Goal: Transaction & Acquisition: Purchase product/service

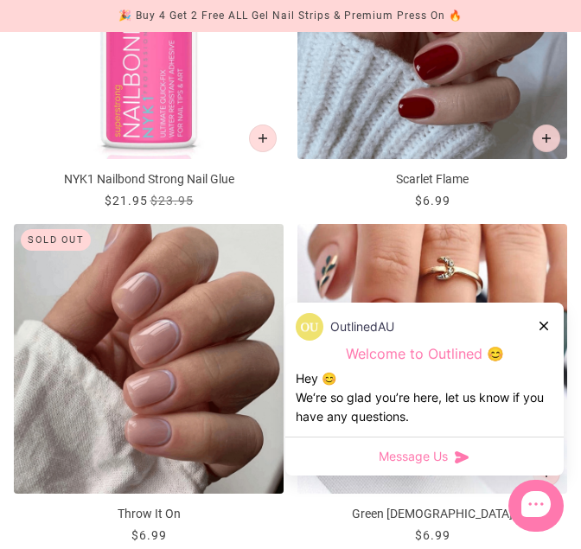
scroll to position [379, 0]
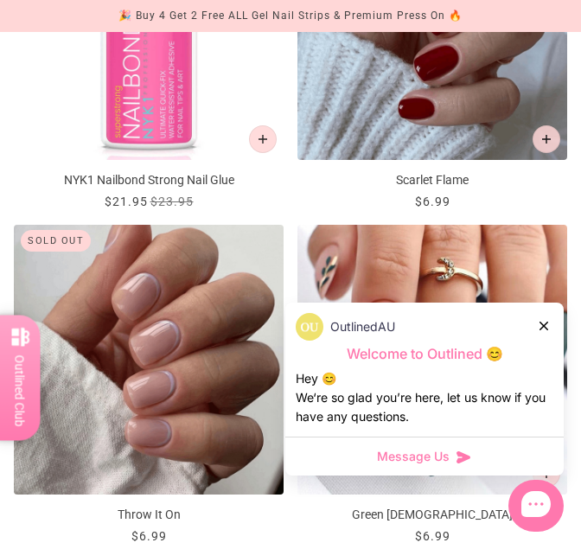
click at [542, 325] on icon at bounding box center [544, 326] width 9 height 9
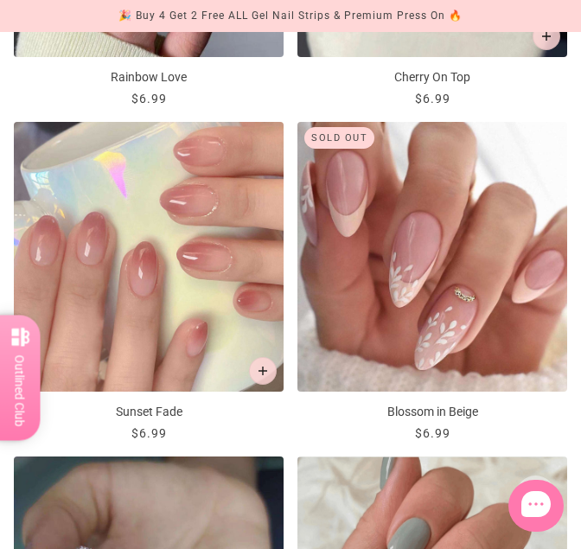
scroll to position [3134, 0]
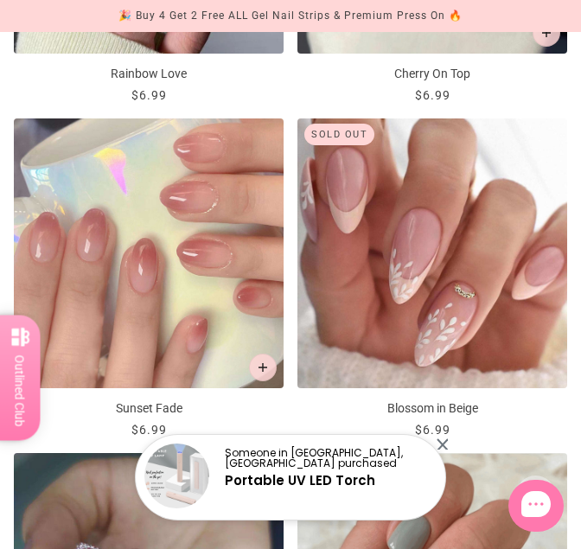
click at [444, 446] on div at bounding box center [442, 444] width 11 height 11
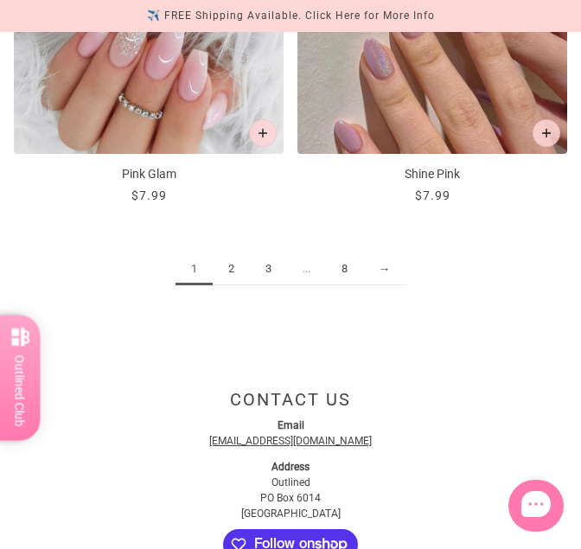
scroll to position [4041, 0]
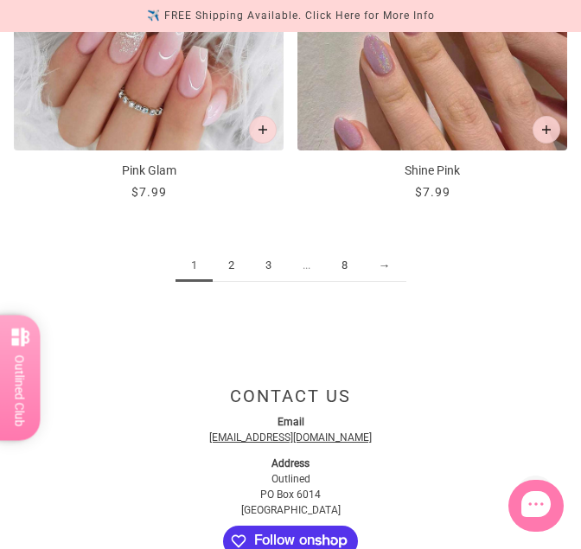
click at [231, 263] on link "2" at bounding box center [231, 266] width 37 height 32
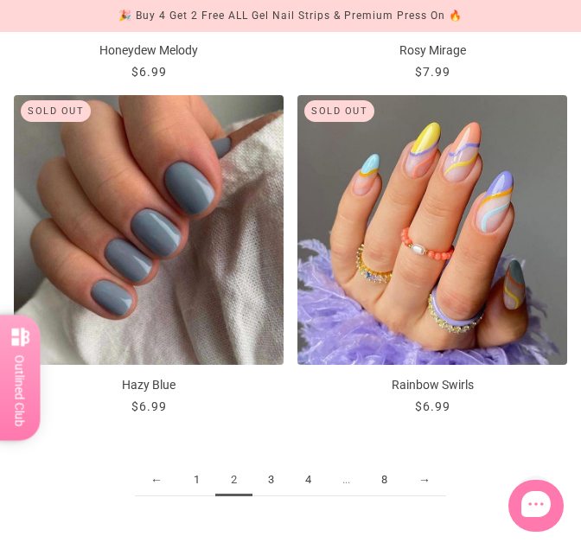
scroll to position [3834, 0]
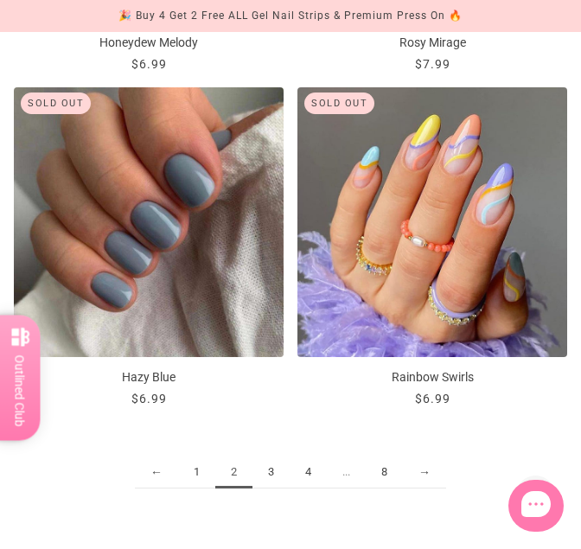
click at [269, 474] on link "3" at bounding box center [271, 473] width 37 height 32
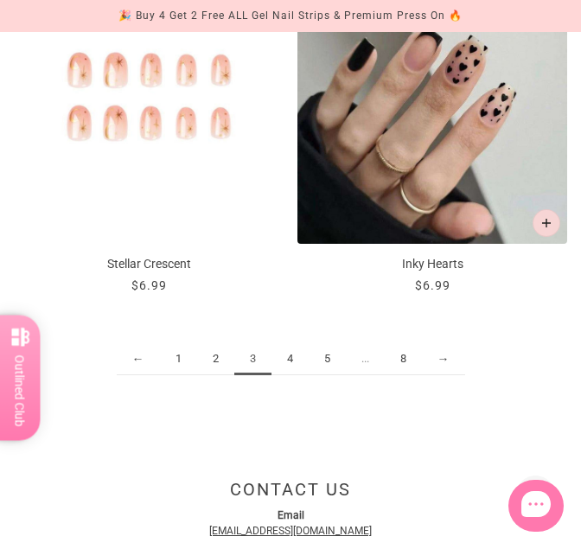
scroll to position [3951, 0]
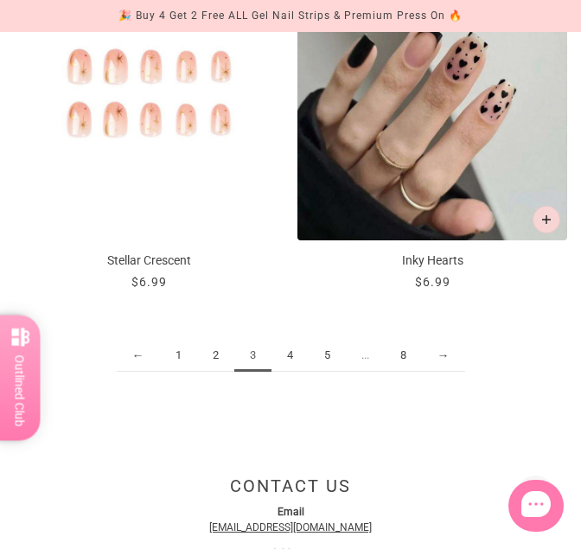
click at [291, 355] on link "4" at bounding box center [290, 356] width 37 height 32
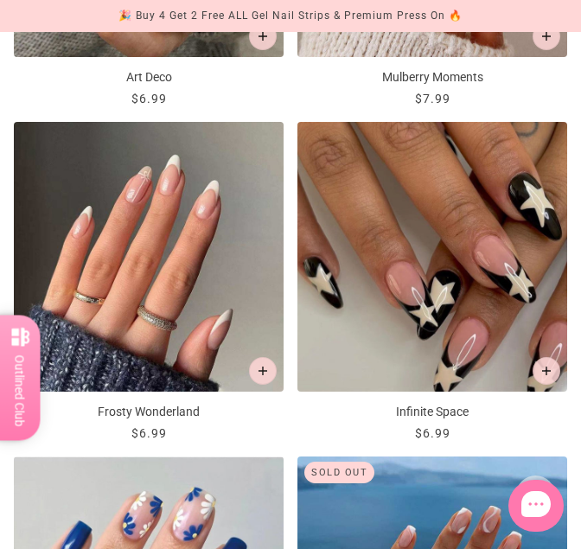
scroll to position [1796, 0]
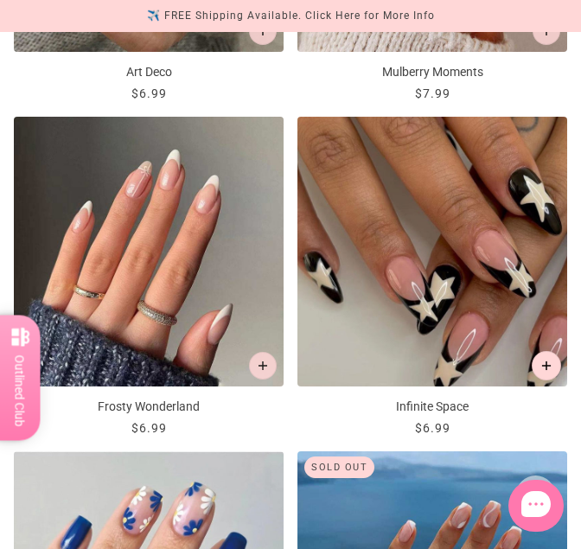
click at [536, 361] on button "Add to cart" at bounding box center [546, 365] width 29 height 29
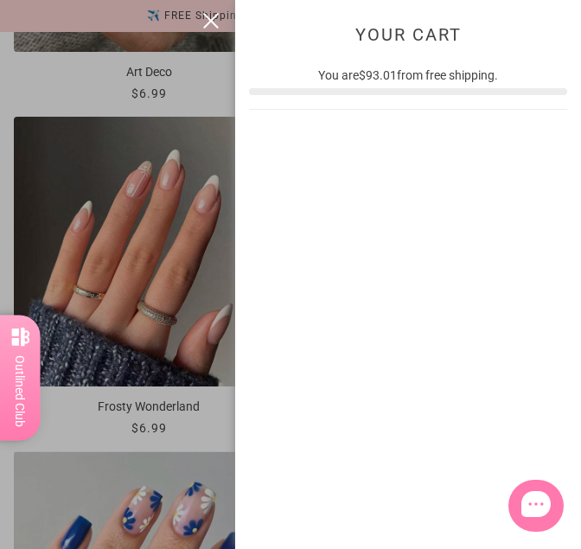
scroll to position [0, 0]
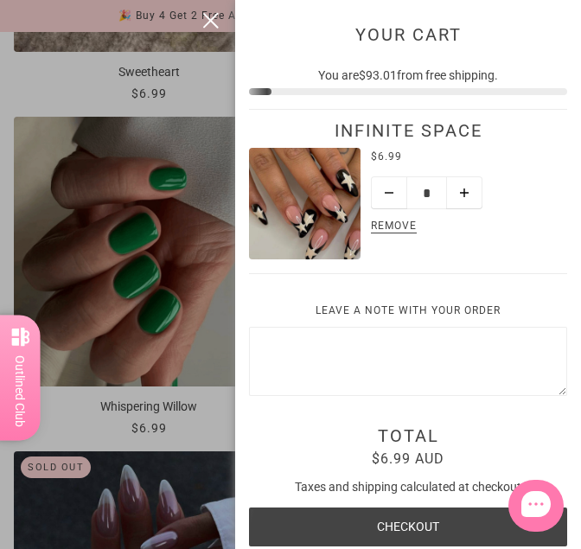
click at [215, 20] on button "close" at bounding box center [211, 20] width 21 height 21
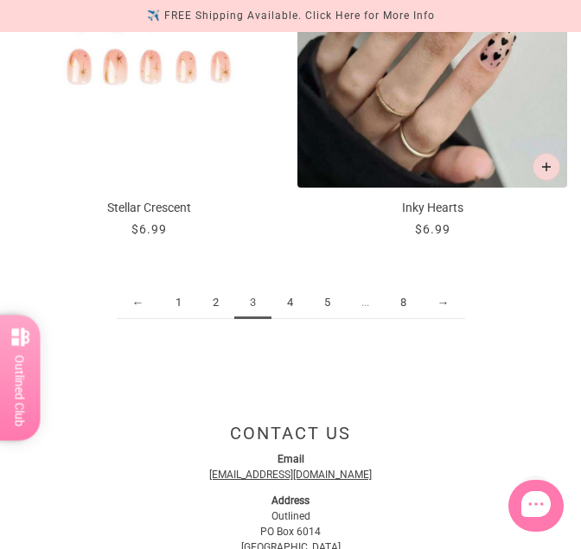
scroll to position [4016, 0]
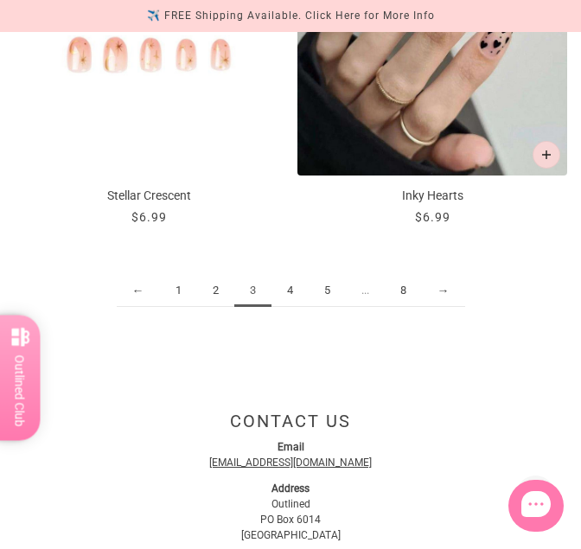
click at [292, 290] on link "4" at bounding box center [290, 291] width 37 height 32
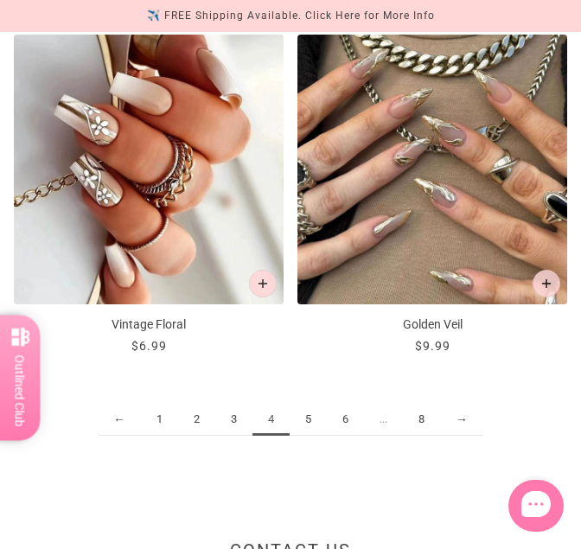
scroll to position [3895, 0]
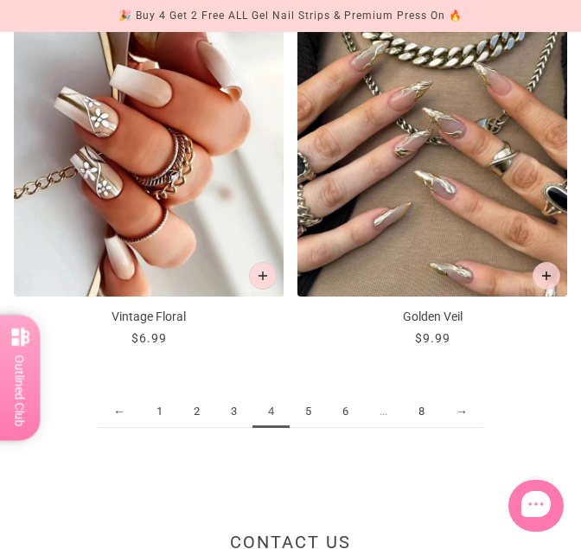
click at [306, 405] on link "5" at bounding box center [308, 412] width 37 height 32
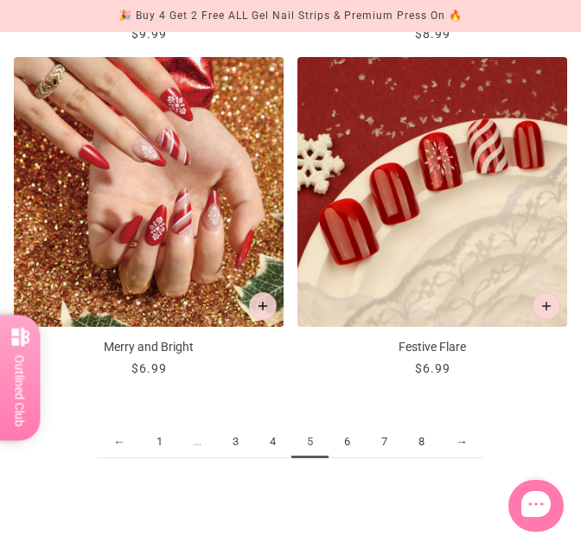
scroll to position [3864, 0]
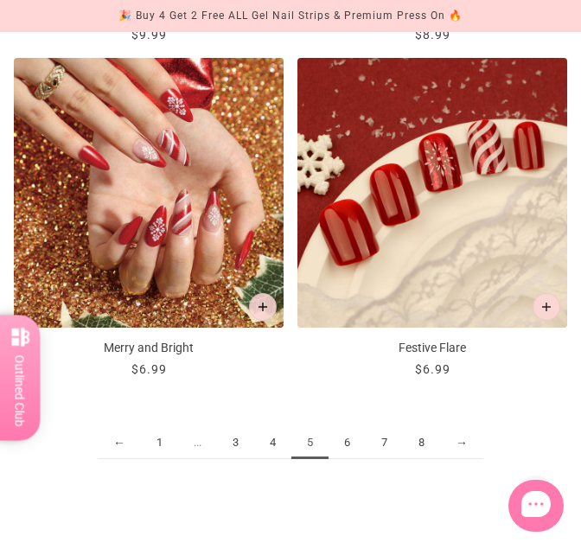
click at [348, 445] on link "6" at bounding box center [347, 443] width 37 height 32
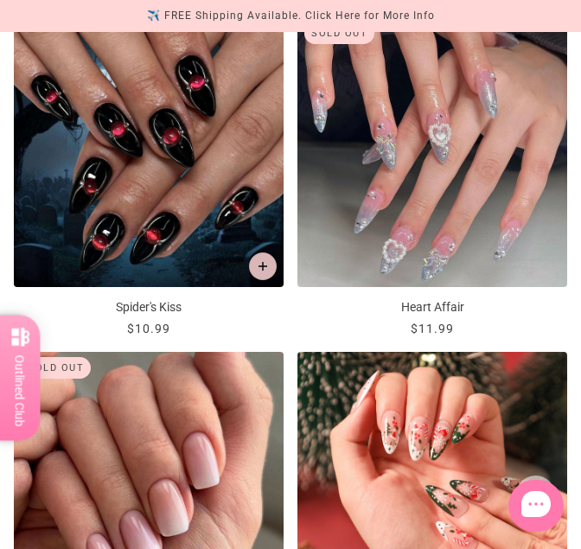
scroll to position [2598, 0]
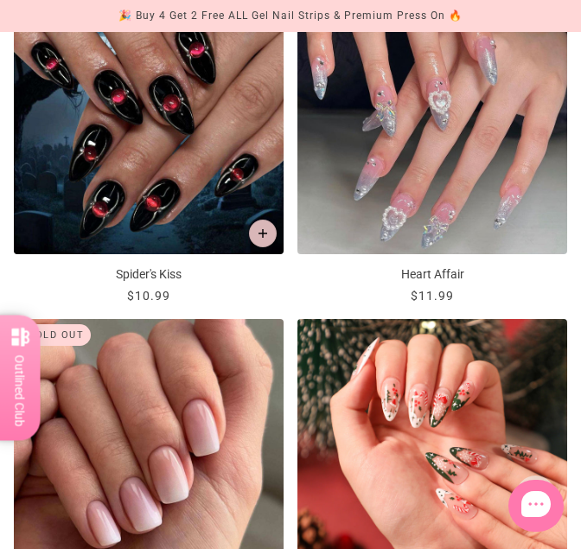
click at [334, 365] on img "Christmas Joy" at bounding box center [433, 454] width 270 height 270
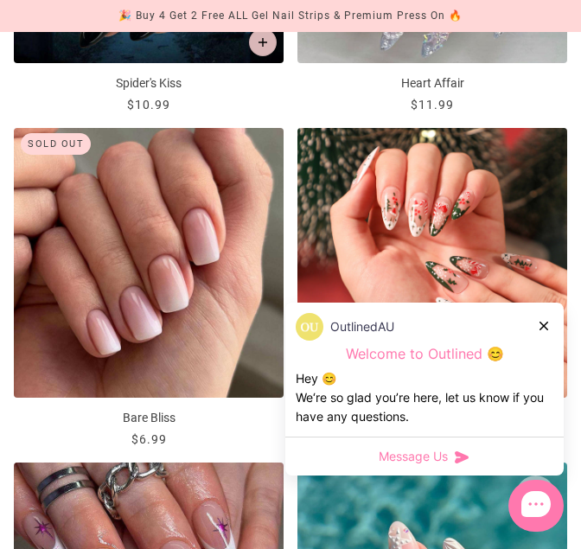
scroll to position [2769, 0]
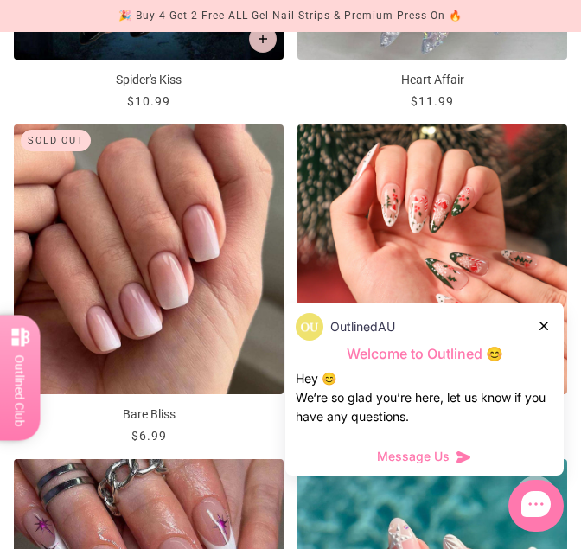
click at [543, 322] on icon at bounding box center [544, 326] width 9 height 9
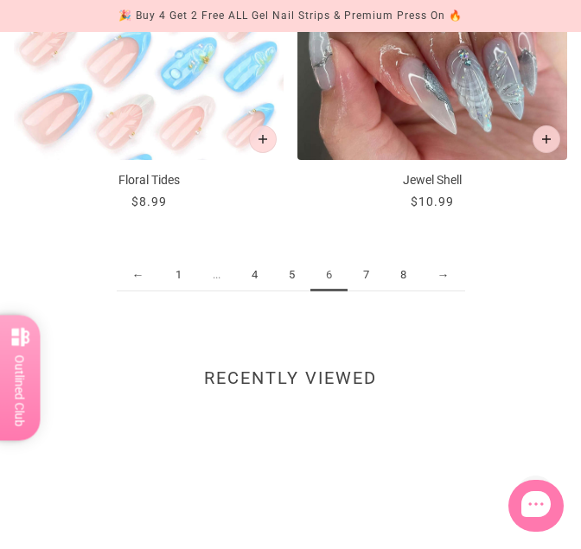
scroll to position [4036, 0]
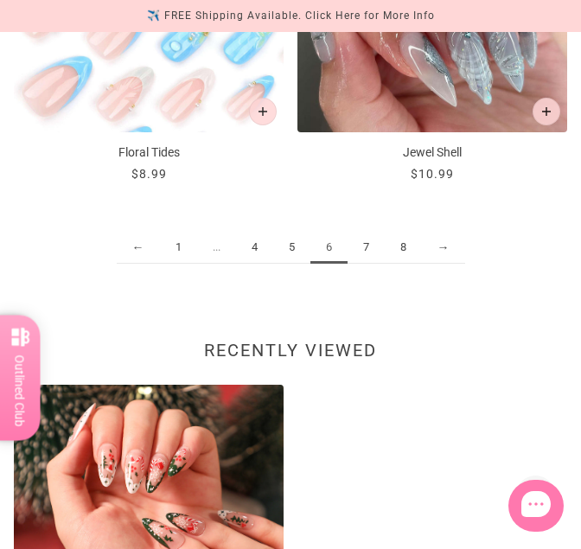
click at [363, 245] on link "7" at bounding box center [366, 248] width 37 height 32
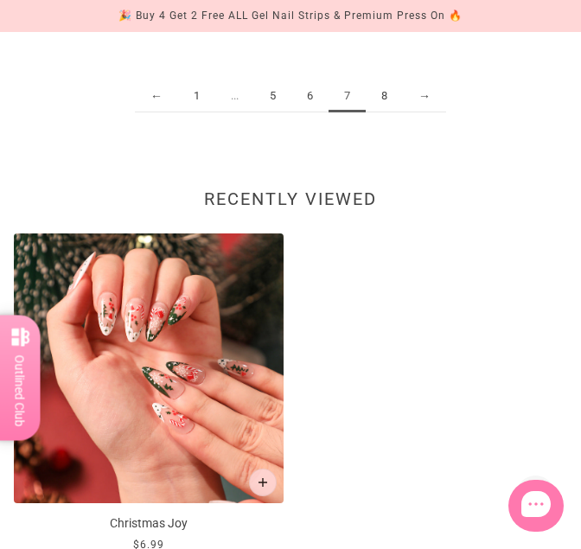
scroll to position [4205, 0]
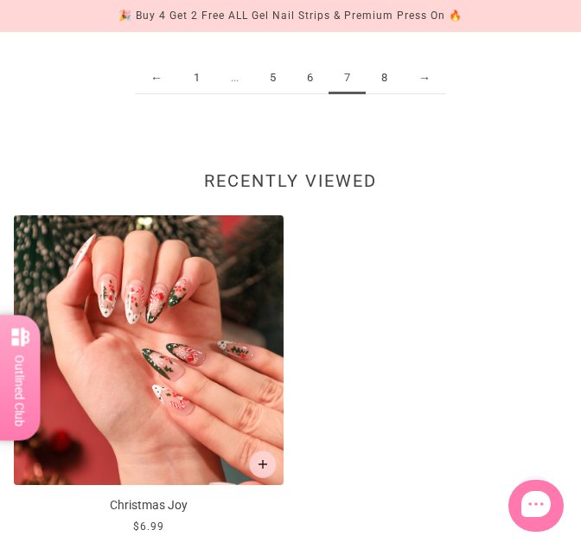
click at [386, 79] on link "8" at bounding box center [384, 78] width 37 height 32
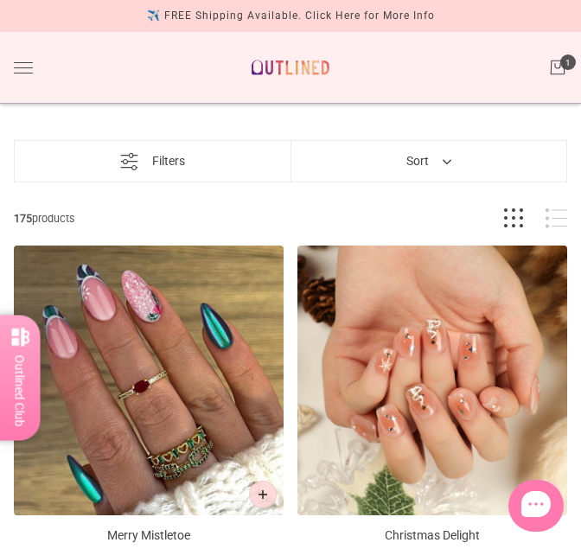
click at [25, 65] on button "Toggle drawer" at bounding box center [23, 67] width 19 height 11
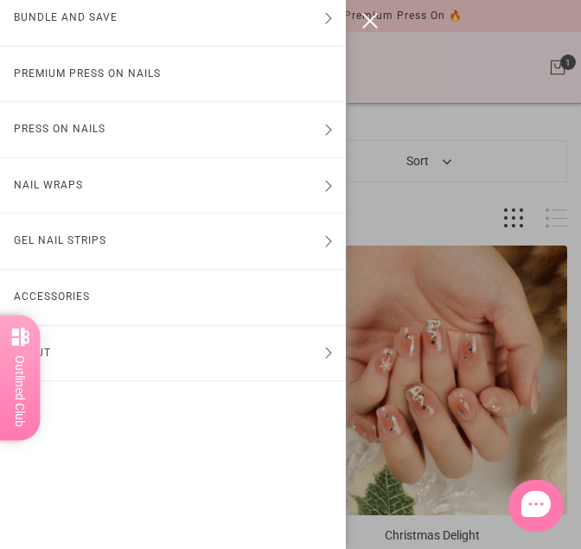
scroll to position [74, 0]
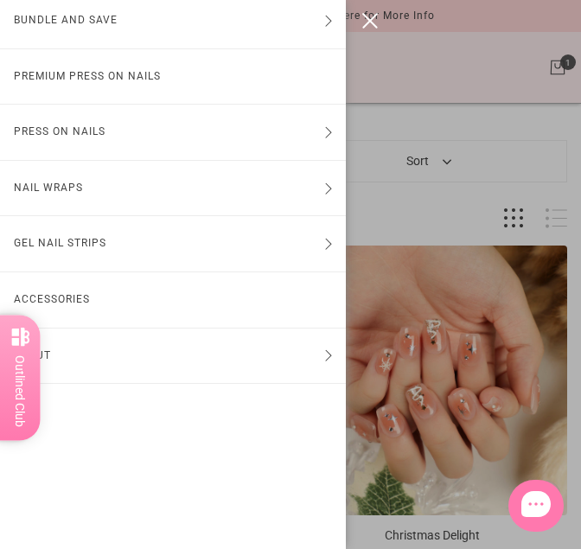
click at [61, 134] on button "Press On Nails" at bounding box center [173, 132] width 346 height 55
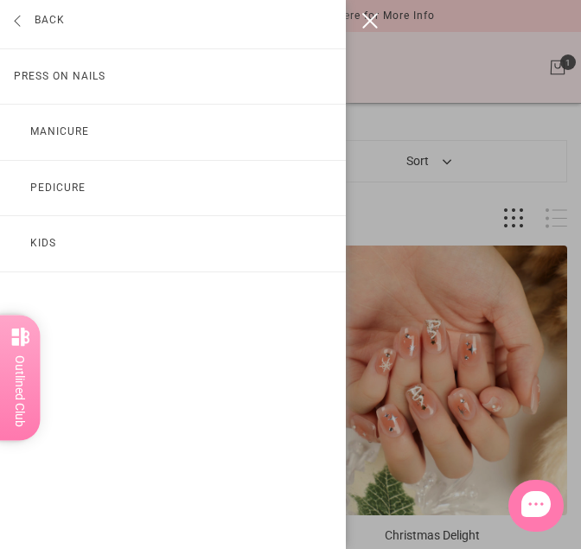
click at [46, 130] on link "Manicure" at bounding box center [173, 132] width 346 height 55
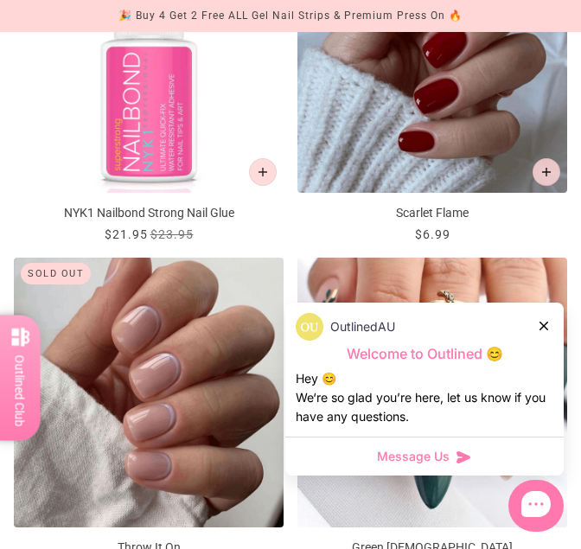
scroll to position [538, 0]
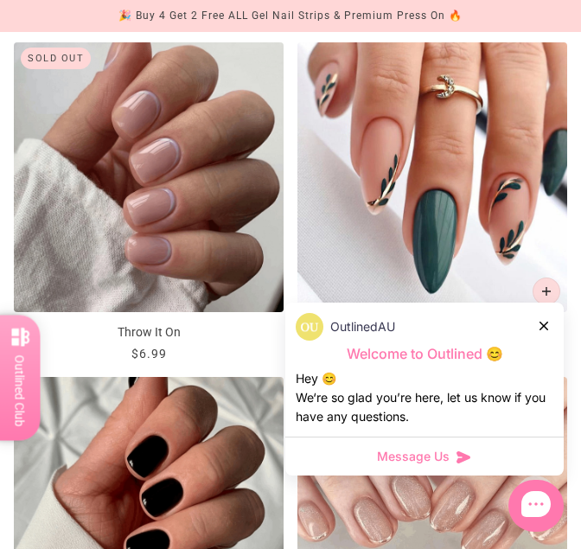
click at [541, 324] on icon at bounding box center [544, 326] width 9 height 9
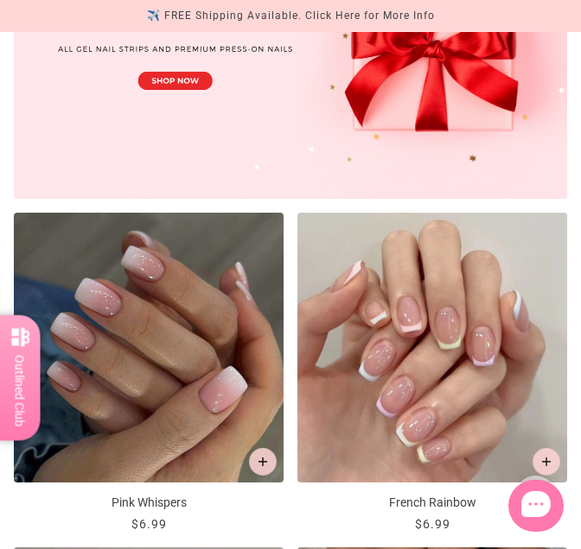
scroll to position [1406, 0]
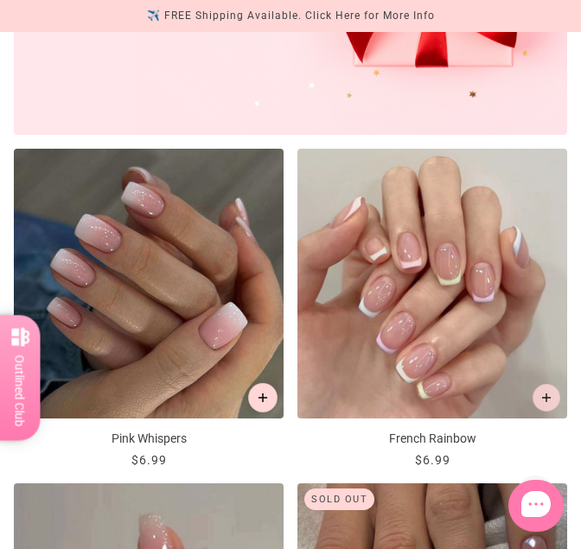
click at [265, 395] on icon "Add to cart" at bounding box center [264, 399] width 10 height 10
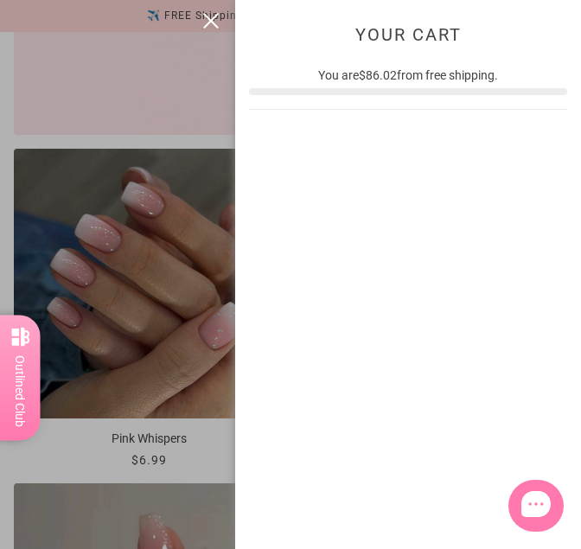
scroll to position [0, 0]
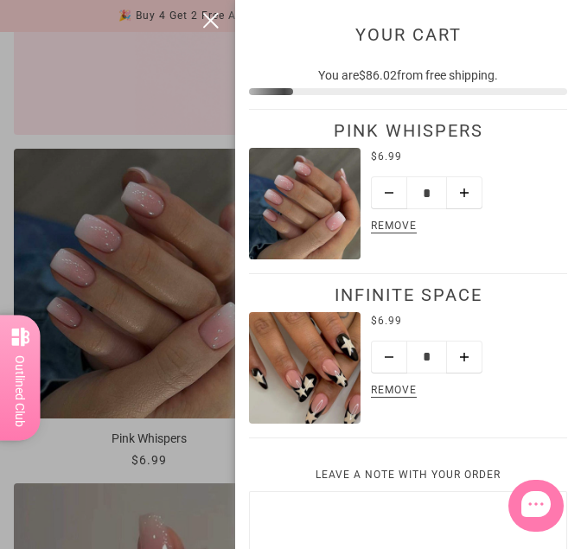
click at [215, 23] on button "close" at bounding box center [211, 20] width 21 height 21
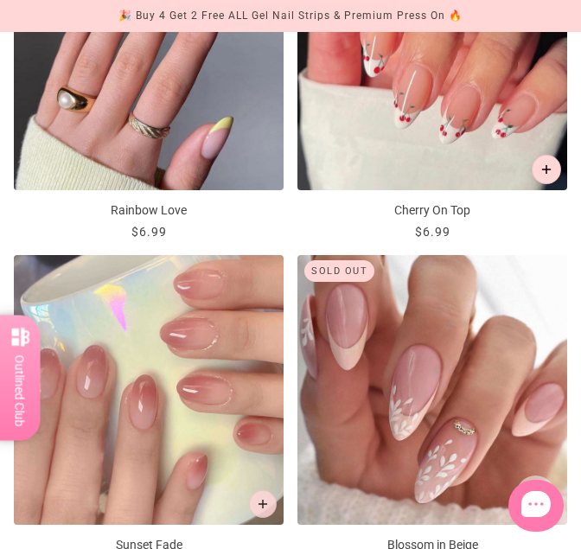
scroll to position [2960, 0]
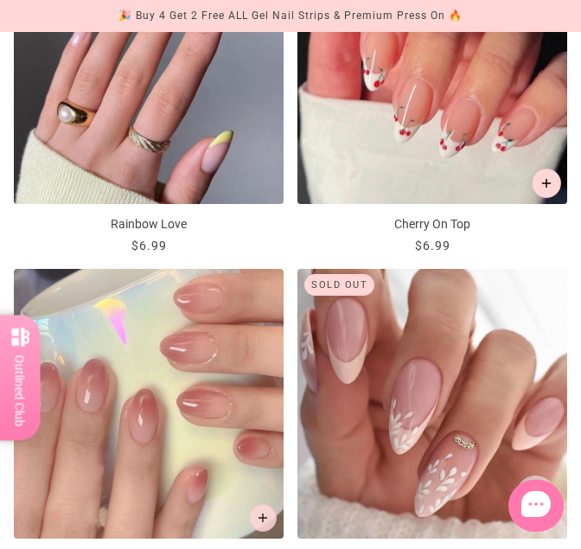
click at [548, 184] on icon "Add to cart" at bounding box center [547, 184] width 10 height 10
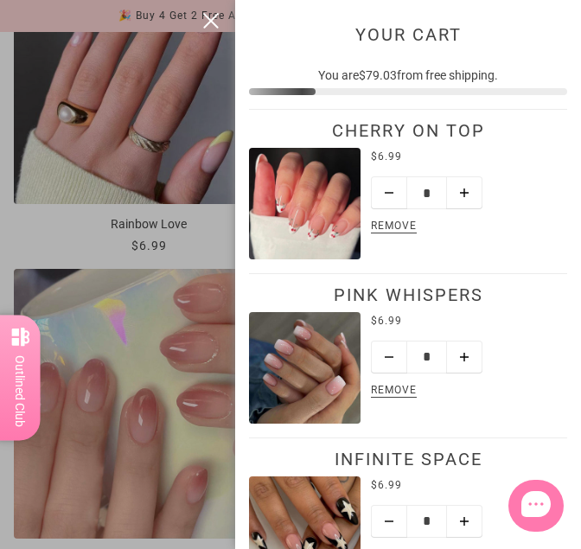
scroll to position [0, 0]
click at [210, 16] on button "close" at bounding box center [211, 20] width 21 height 21
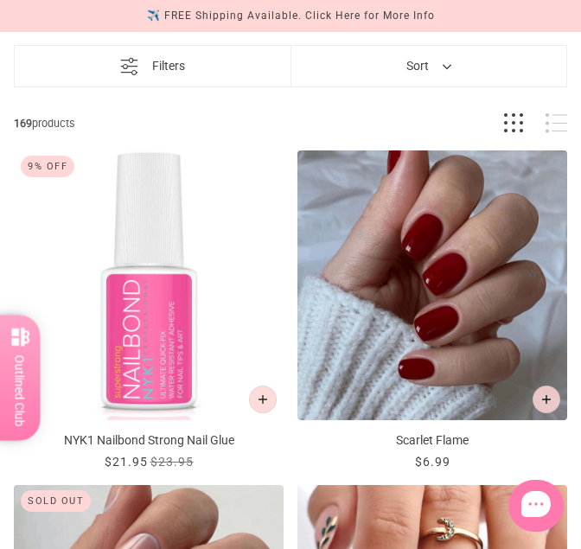
scroll to position [94, 0]
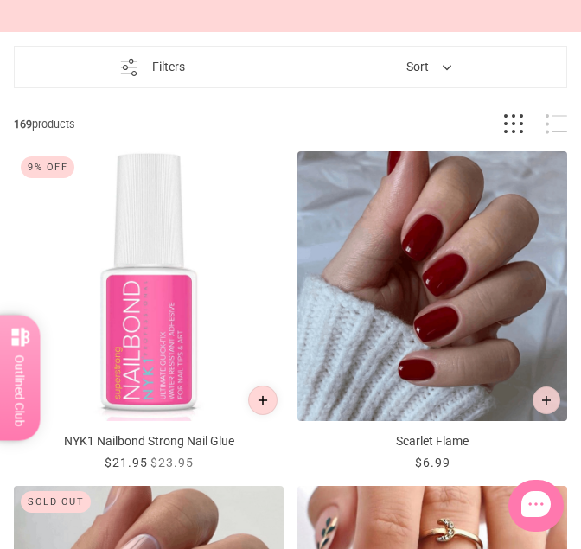
click at [262, 394] on button "Add to cart" at bounding box center [262, 400] width 29 height 29
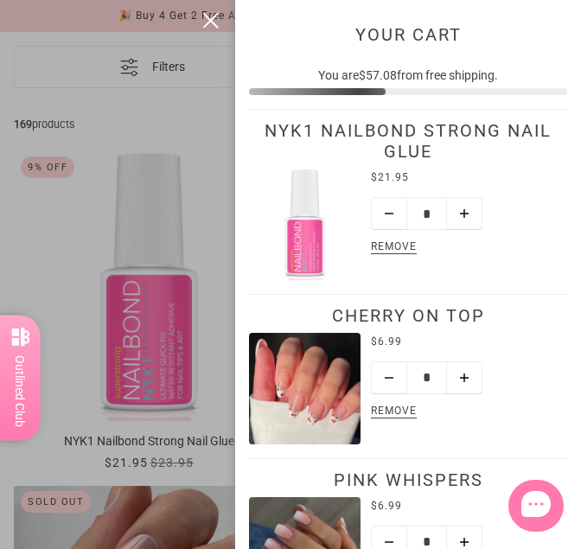
click at [215, 16] on button "close" at bounding box center [211, 20] width 21 height 21
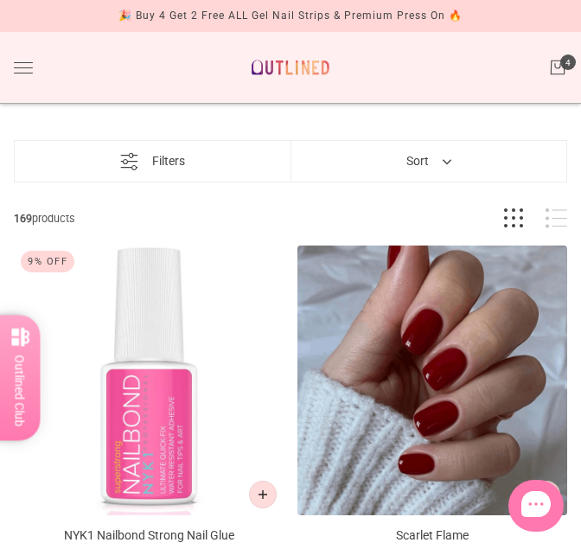
click at [22, 63] on button "Toggle drawer" at bounding box center [23, 67] width 19 height 11
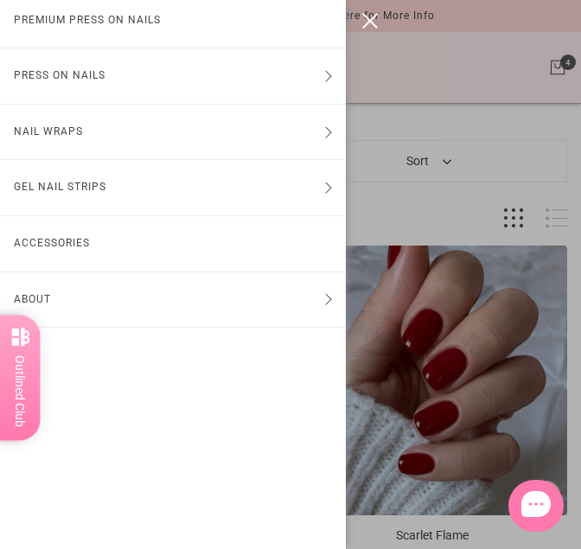
scroll to position [138, 0]
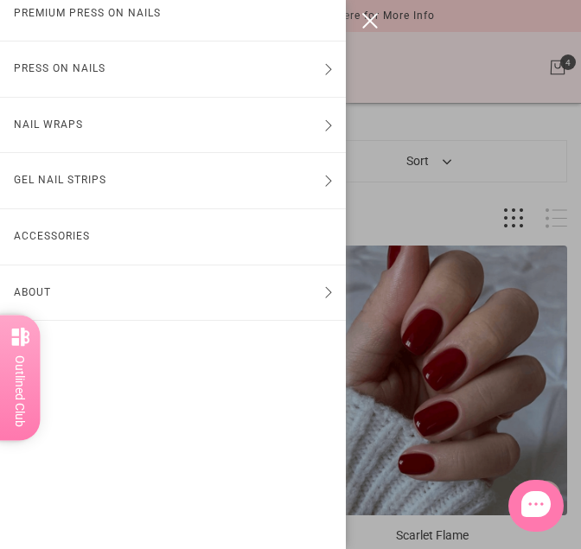
click at [56, 237] on link "Accessories" at bounding box center [173, 236] width 346 height 55
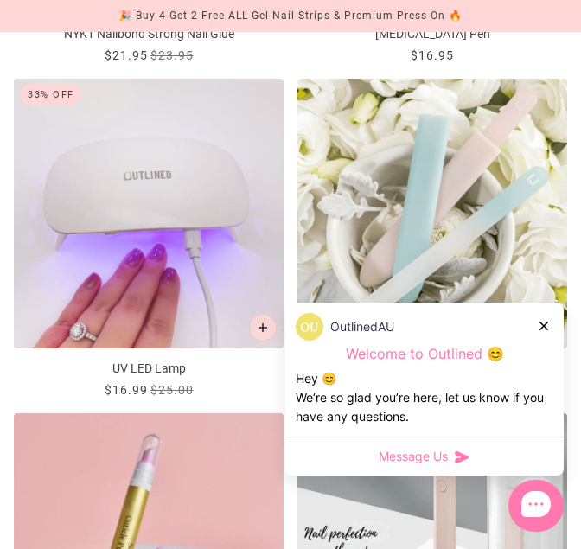
scroll to position [505, 0]
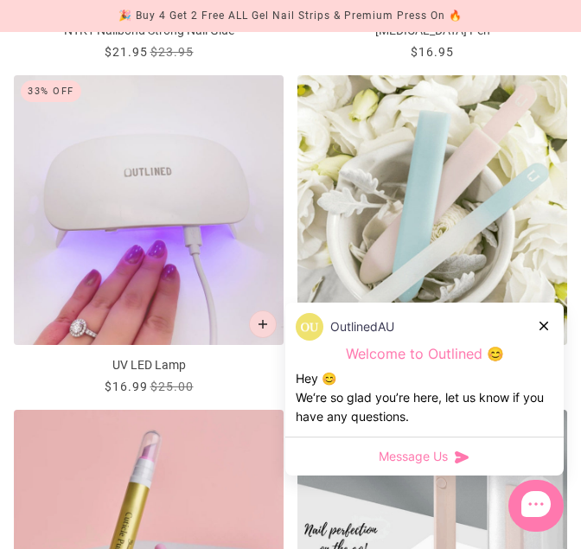
click at [548, 322] on icon at bounding box center [544, 326] width 9 height 9
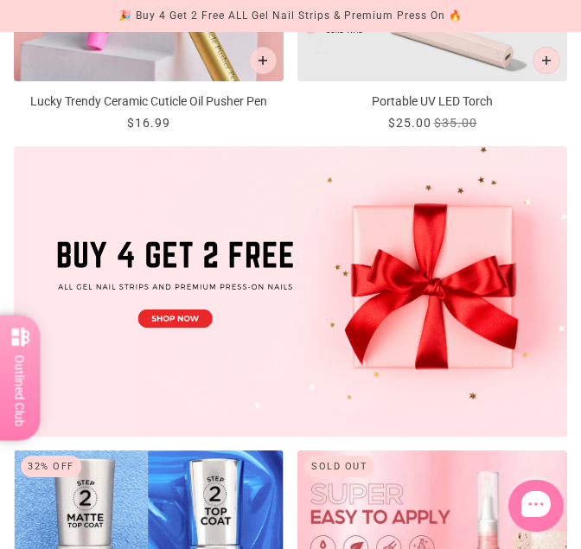
scroll to position [0, 0]
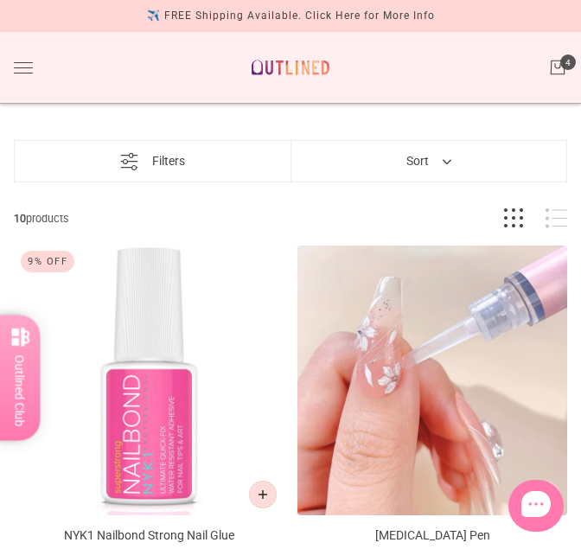
click at [29, 67] on button "Toggle drawer" at bounding box center [23, 67] width 19 height 11
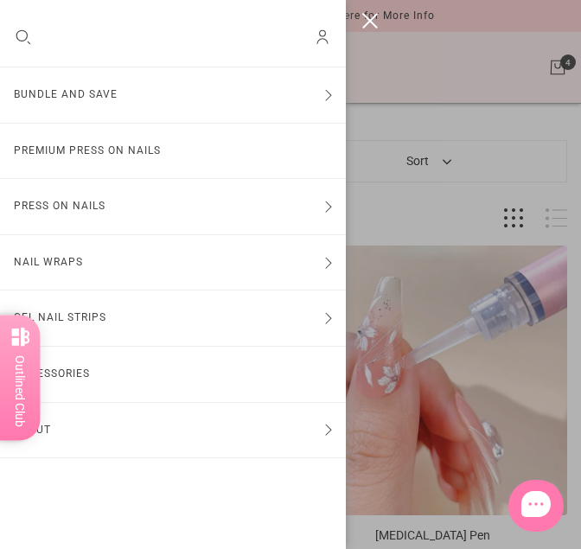
scroll to position [138, 0]
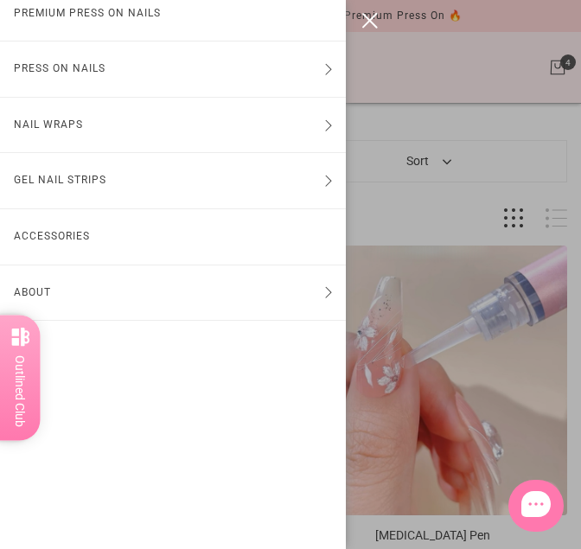
click at [367, 22] on button "close" at bounding box center [370, 20] width 21 height 21
